Goal: Navigation & Orientation: Find specific page/section

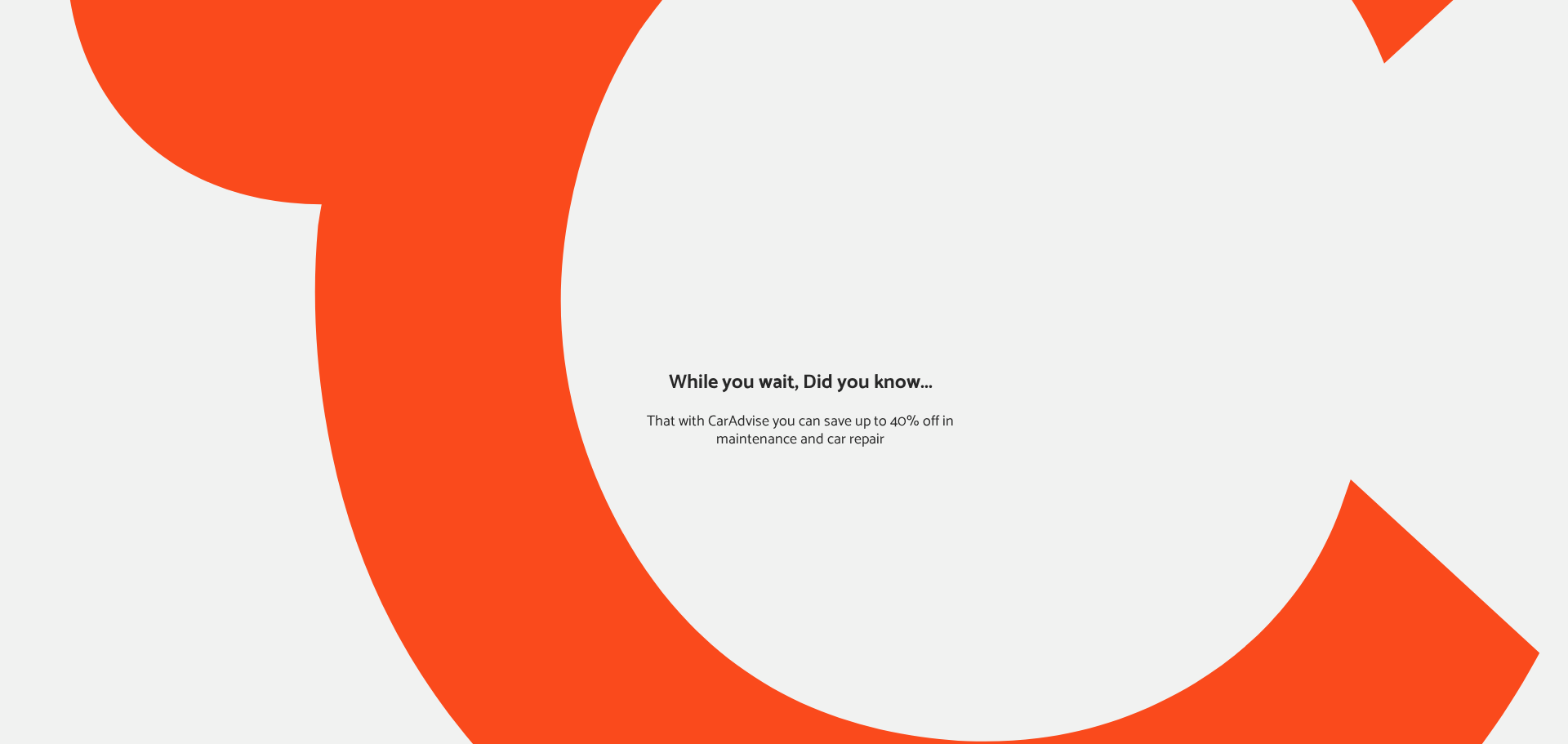
type input "*****"
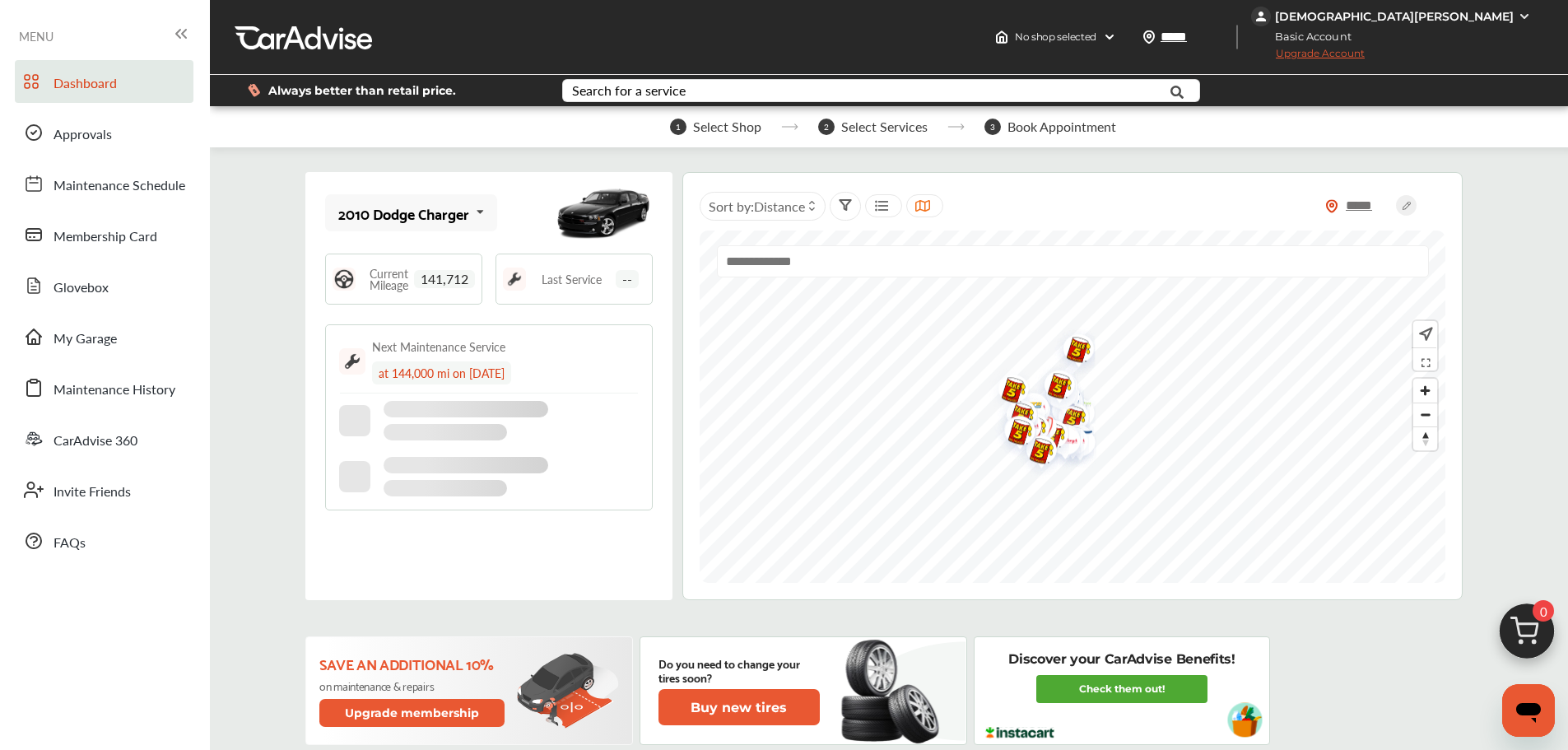
click at [112, 147] on link "Approvals" at bounding box center [104, 133] width 179 height 42
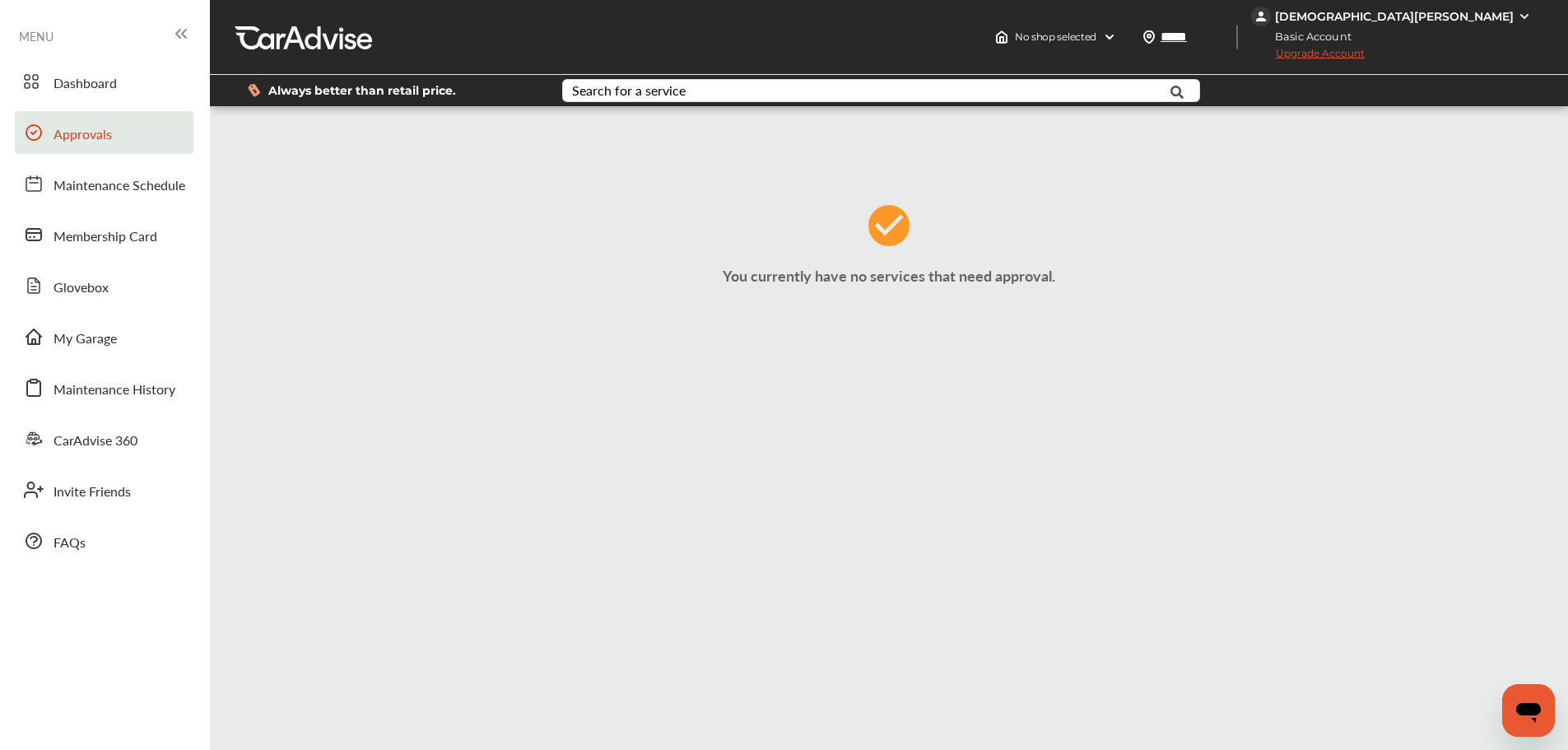
click at [81, 397] on span "Maintenance History" at bounding box center [114, 390] width 122 height 21
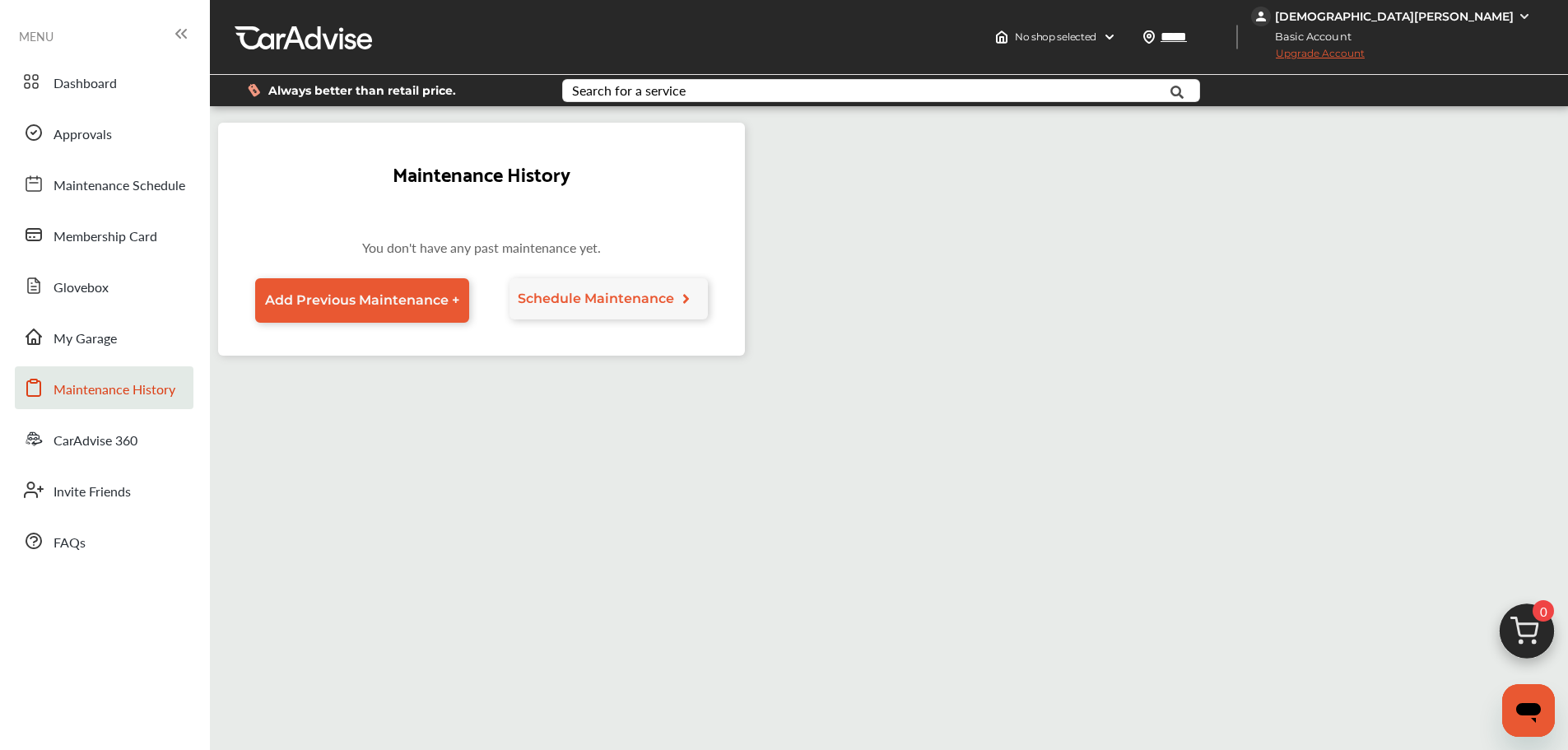
click at [89, 335] on span "My Garage" at bounding box center [85, 338] width 64 height 21
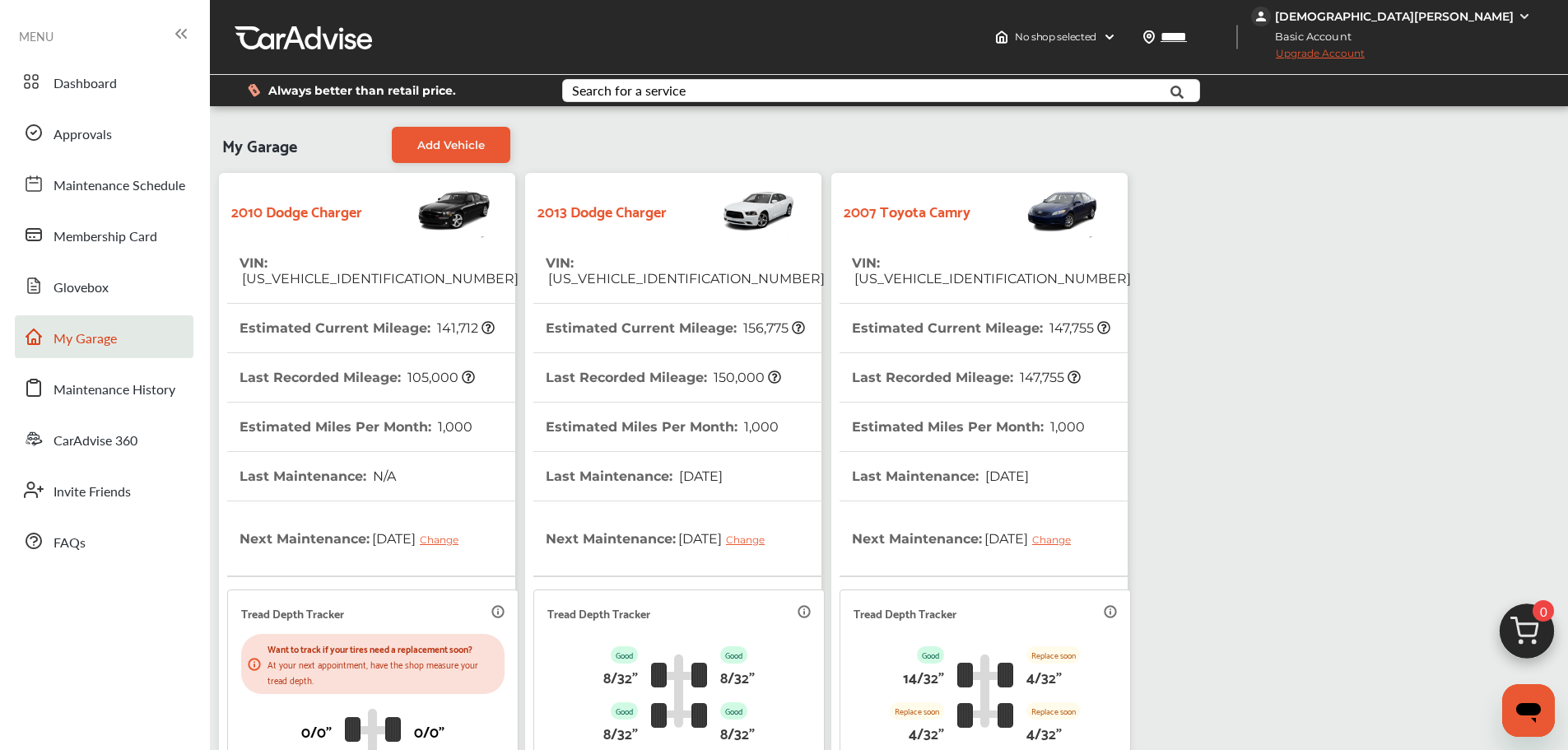
click at [911, 451] on th "Last Maintenance : [DATE]" at bounding box center [940, 475] width 177 height 49
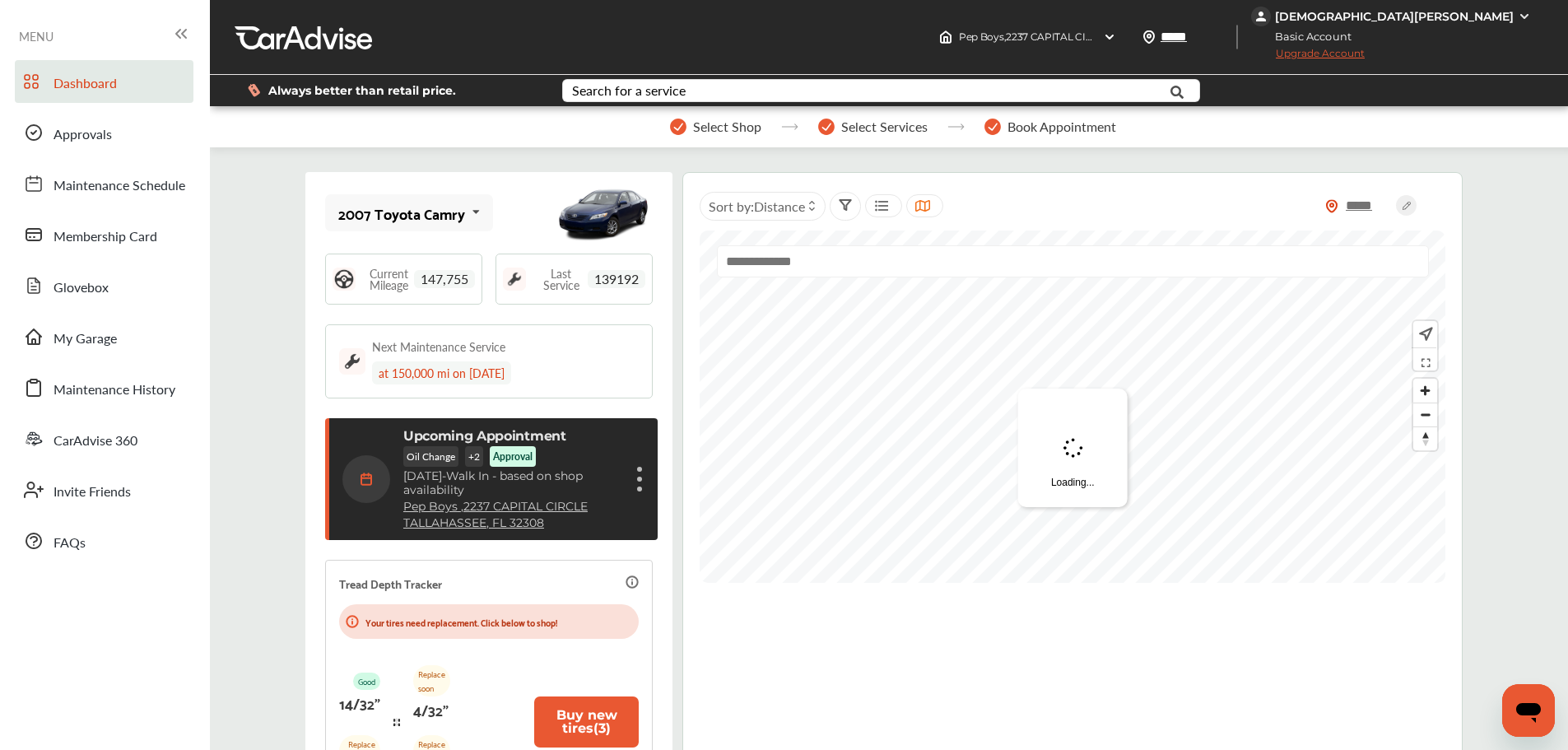
click at [129, 143] on link "Approvals" at bounding box center [104, 133] width 179 height 42
